Goal: Information Seeking & Learning: Learn about a topic

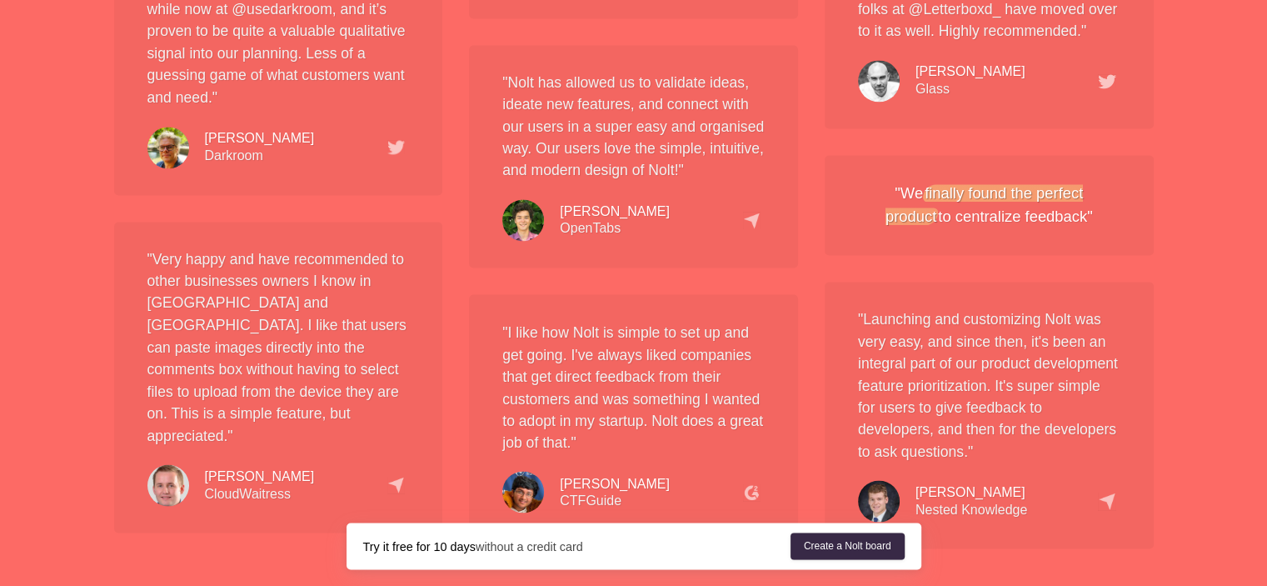
scroll to position [3116, 0]
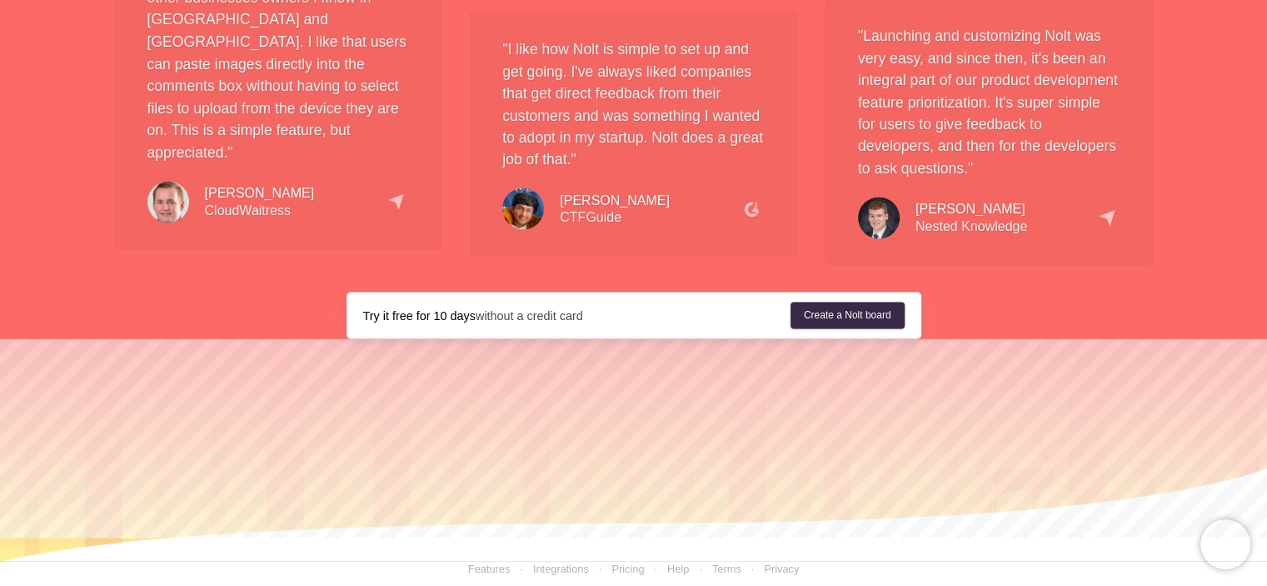
click at [487, 562] on link "Features" at bounding box center [489, 568] width 42 height 12
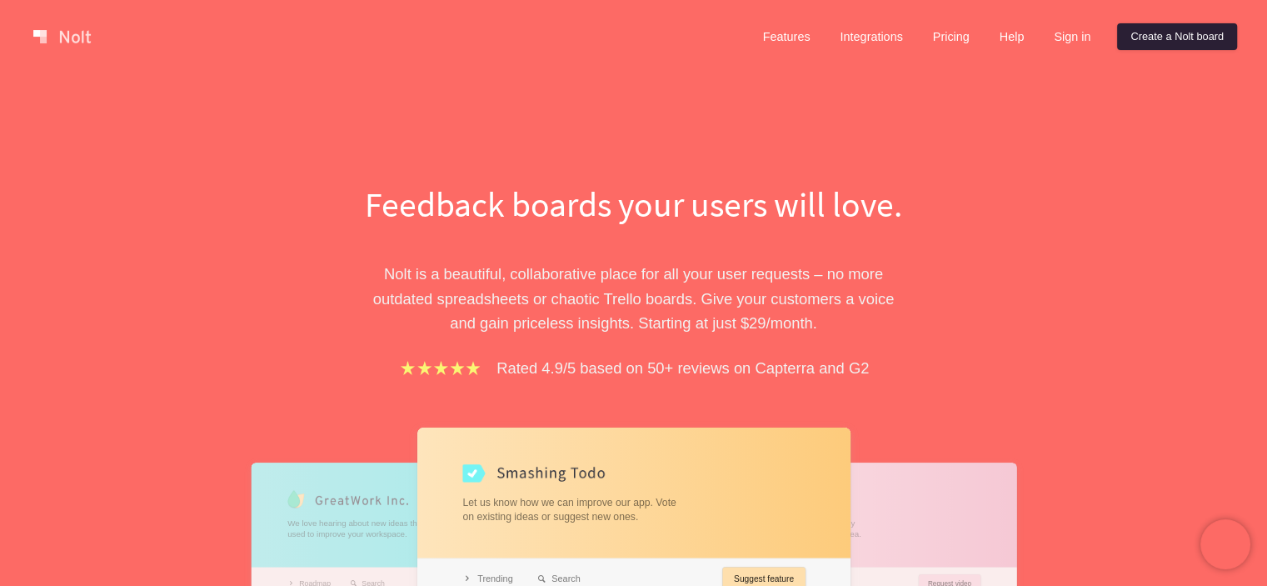
click at [1131, 32] on link "Create a Nolt board" at bounding box center [1177, 36] width 120 height 27
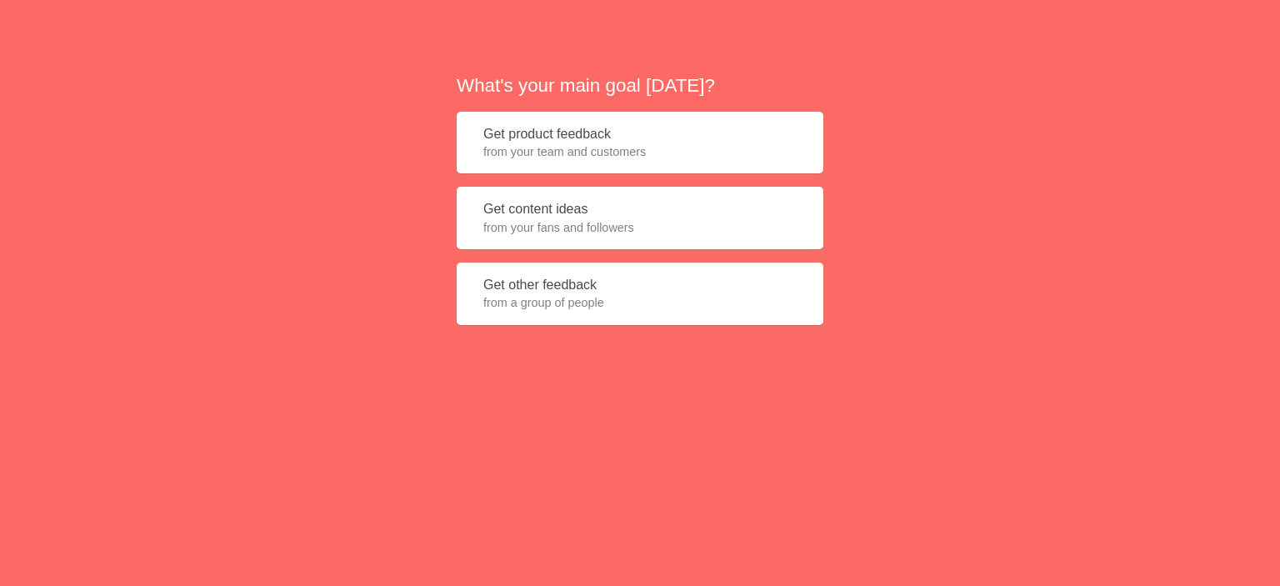
click at [586, 139] on button "Get product feedback from your team and customers" at bounding box center [640, 143] width 367 height 62
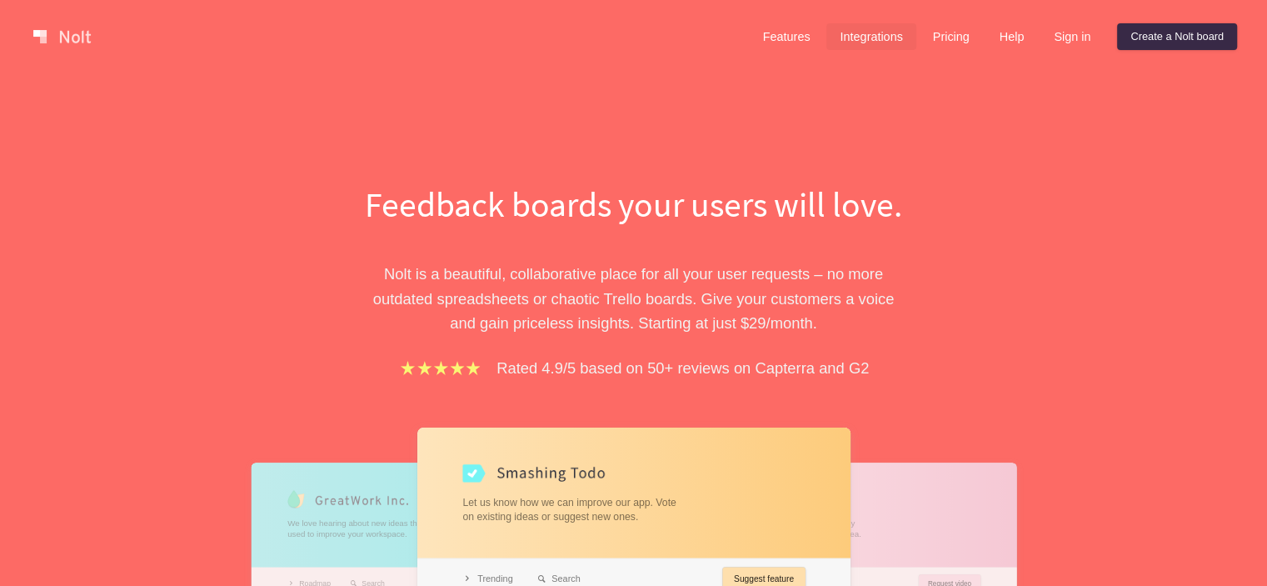
click at [861, 37] on link "Integrations" at bounding box center [870, 36] width 89 height 27
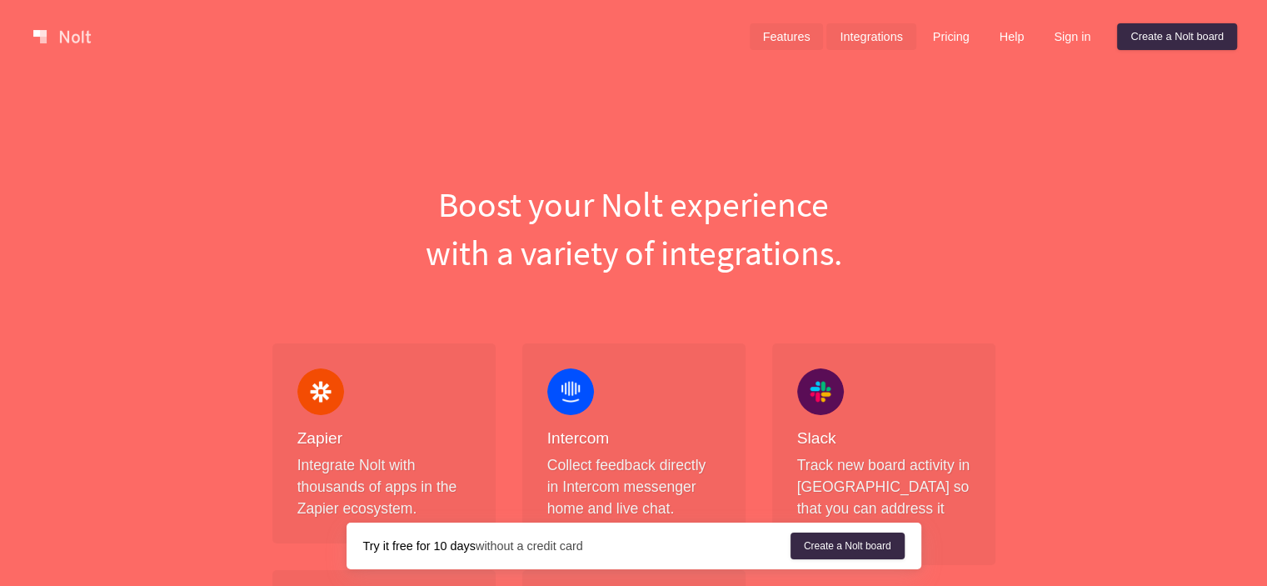
click at [801, 39] on link "Features" at bounding box center [787, 36] width 74 height 27
